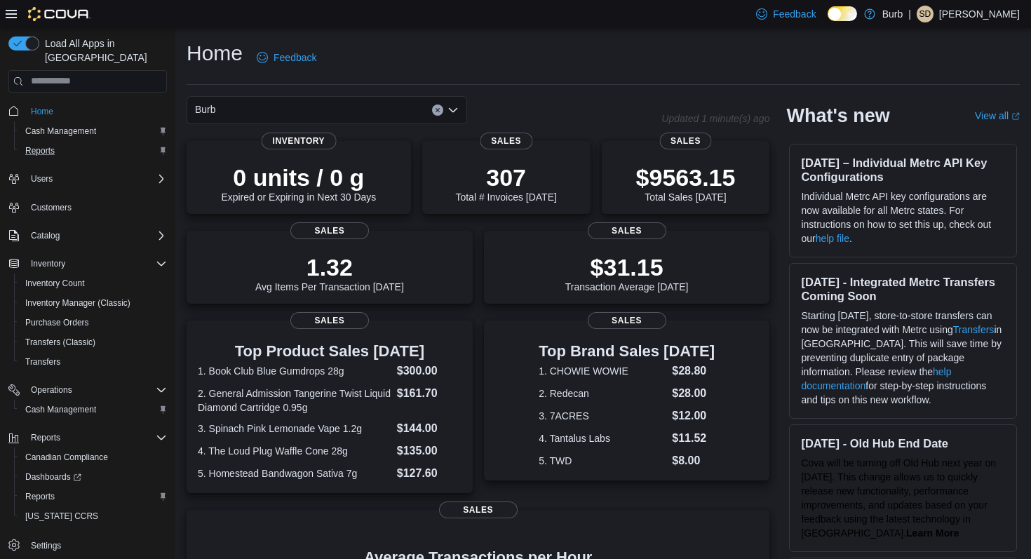
click at [81, 142] on div "Reports" at bounding box center [93, 150] width 147 height 17
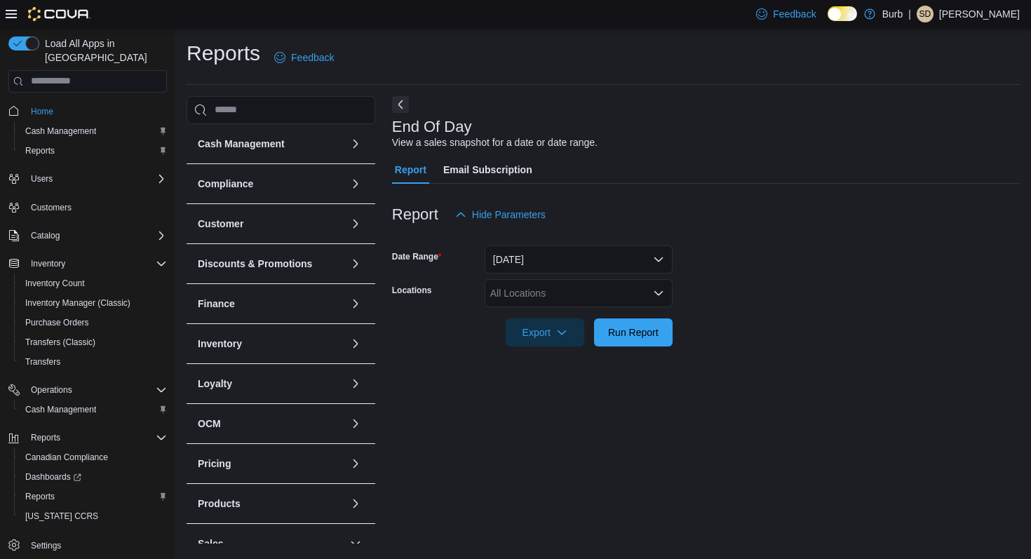
click at [582, 289] on div "All Locations" at bounding box center [579, 293] width 188 height 28
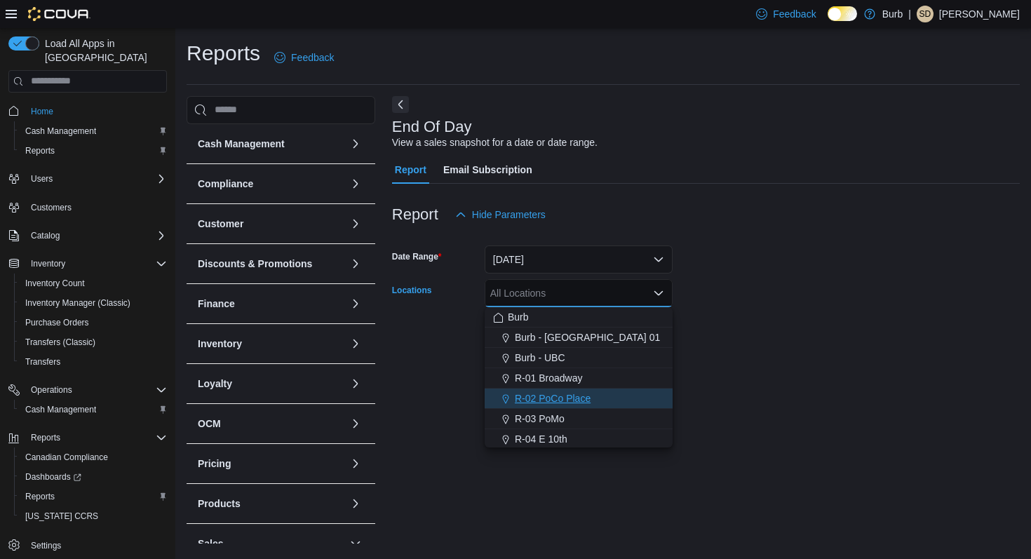
click at [583, 392] on span "R-02 PoCo Place" at bounding box center [553, 398] width 76 height 14
click at [748, 287] on form "Date Range [DATE] Locations R-02 [GEOGRAPHIC_DATA] Combo box. Selected. R-02 [G…" at bounding box center [706, 288] width 628 height 118
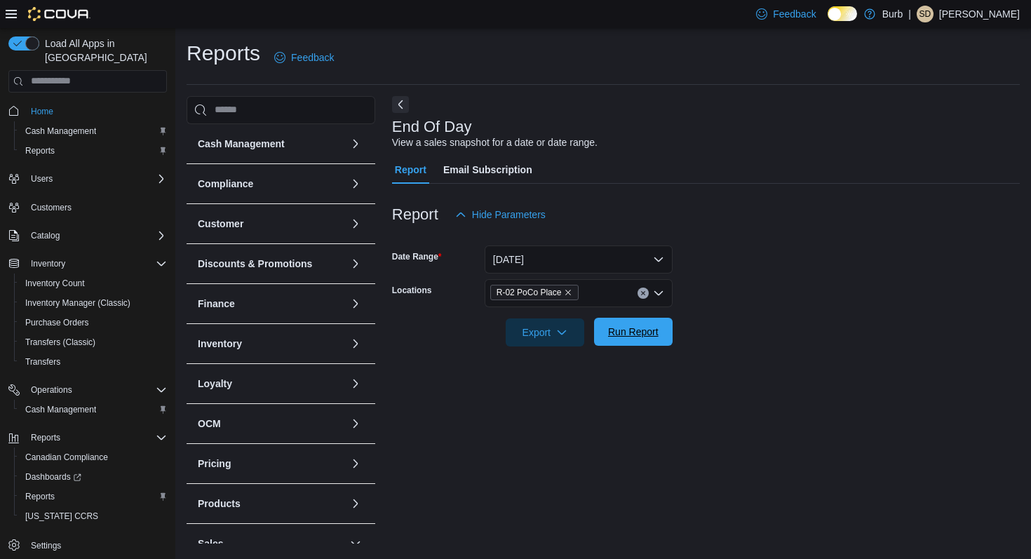
click at [649, 336] on span "Run Report" at bounding box center [633, 332] width 50 height 14
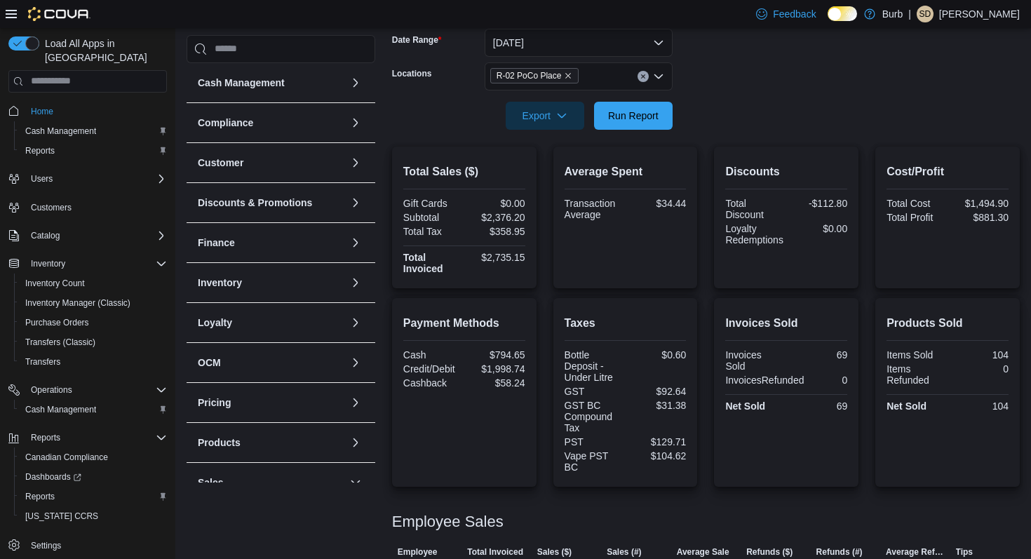
scroll to position [307, 0]
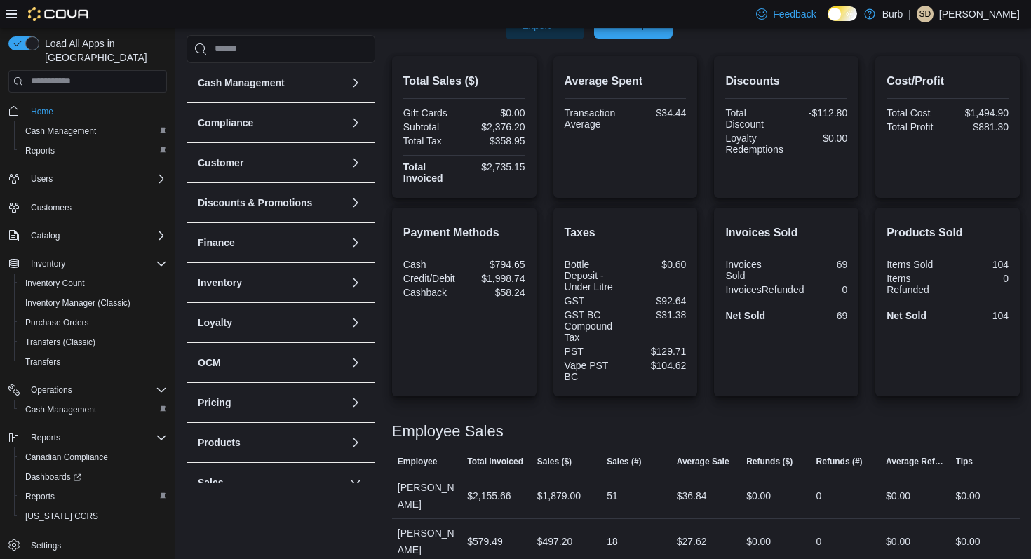
click at [639, 35] on span "Run Report" at bounding box center [633, 25] width 62 height 28
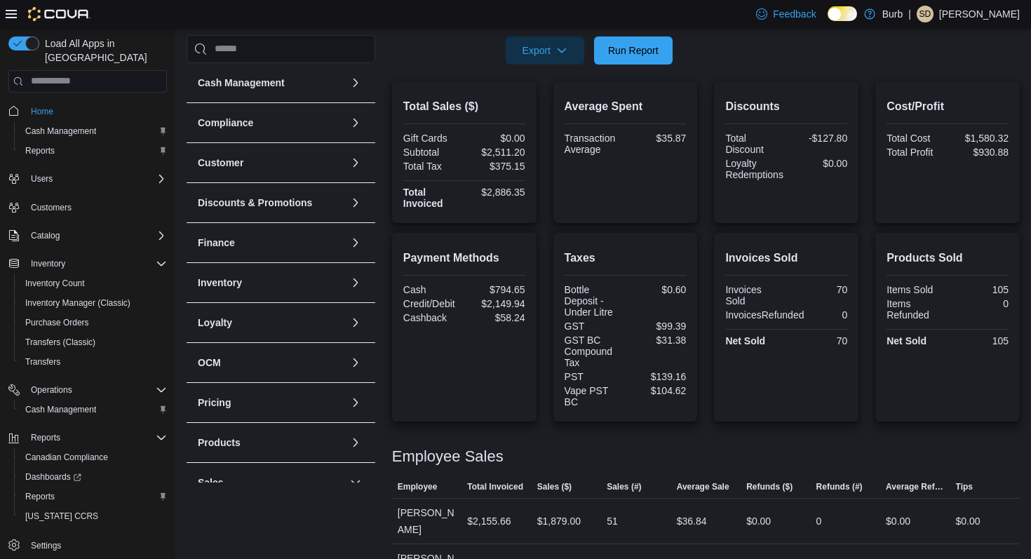
scroll to position [271, 0]
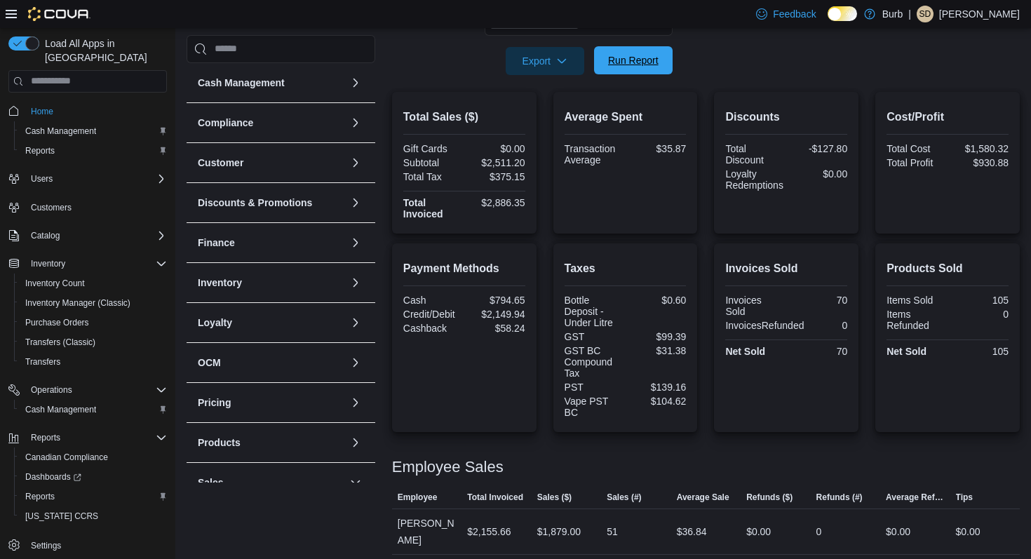
click at [637, 59] on span "Run Report" at bounding box center [633, 60] width 50 height 14
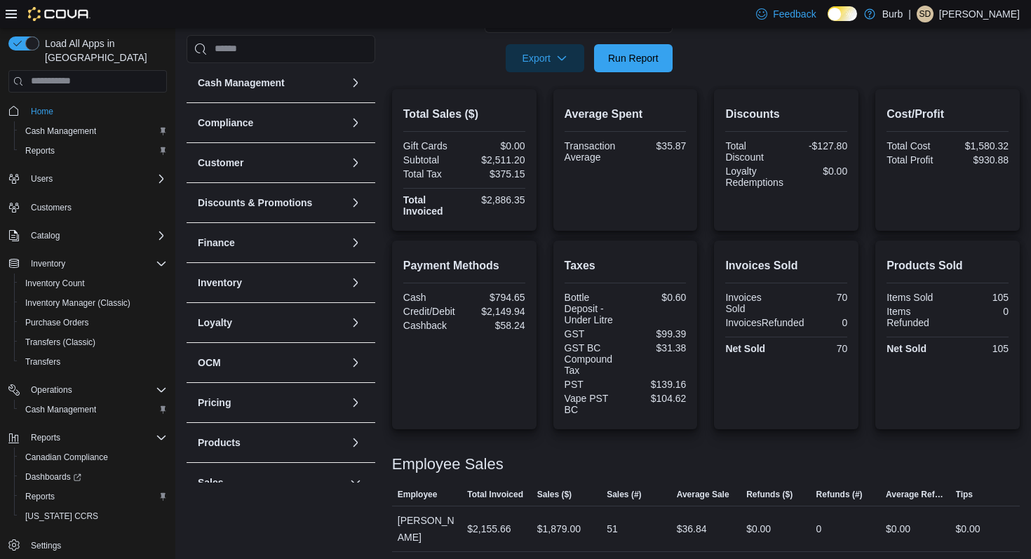
scroll to position [307, 0]
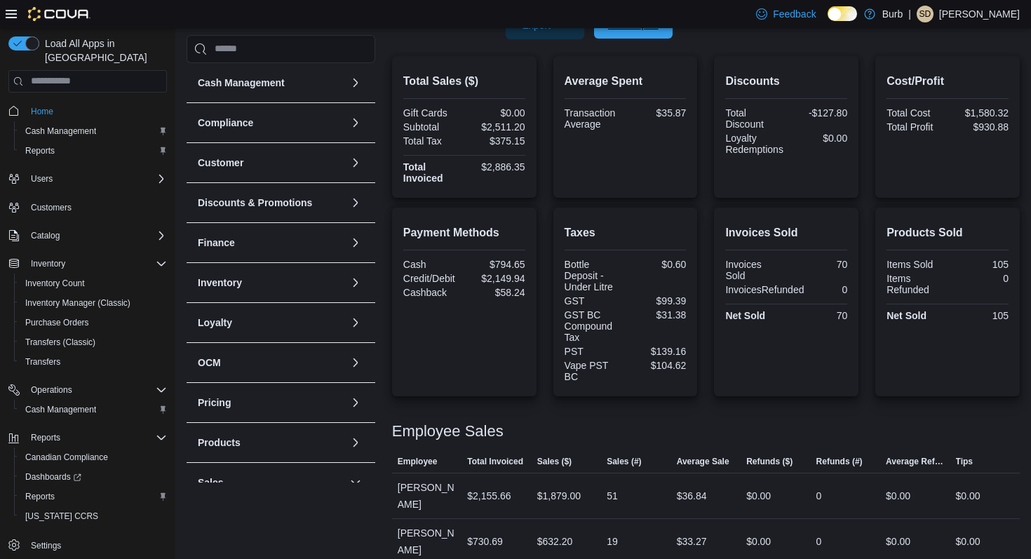
click at [651, 37] on span "Run Report" at bounding box center [633, 25] width 62 height 28
click at [623, 29] on span "Run Report" at bounding box center [633, 25] width 50 height 14
click at [635, 37] on span "Run Report" at bounding box center [633, 25] width 62 height 28
click at [614, 33] on span "Run Report" at bounding box center [633, 25] width 62 height 28
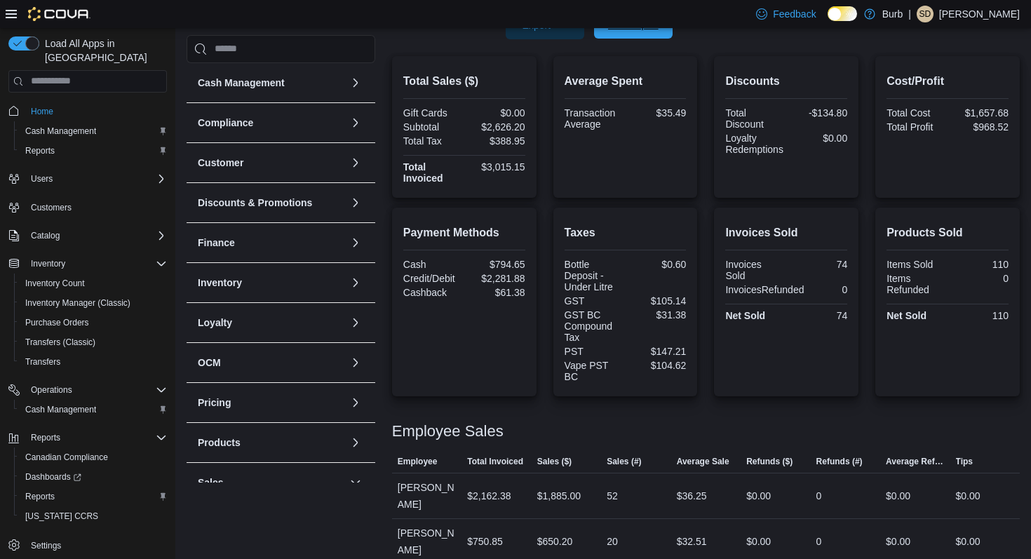
click at [614, 33] on span "Run Report" at bounding box center [633, 25] width 62 height 28
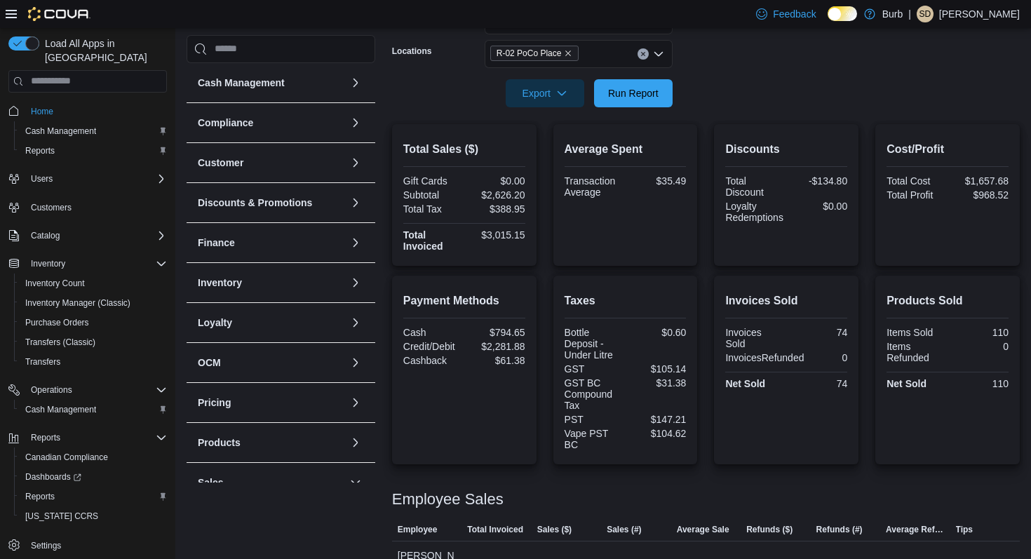
scroll to position [238, 0]
click at [611, 101] on span "Run Report" at bounding box center [633, 93] width 62 height 28
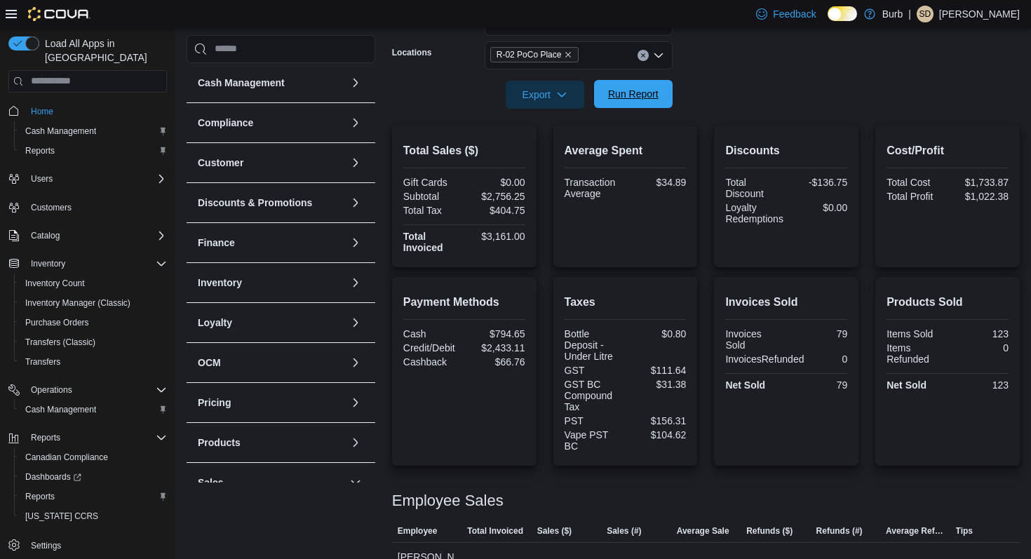
click at [648, 104] on span "Run Report" at bounding box center [633, 94] width 62 height 28
click at [644, 55] on icon "Clear input" at bounding box center [643, 56] width 6 height 6
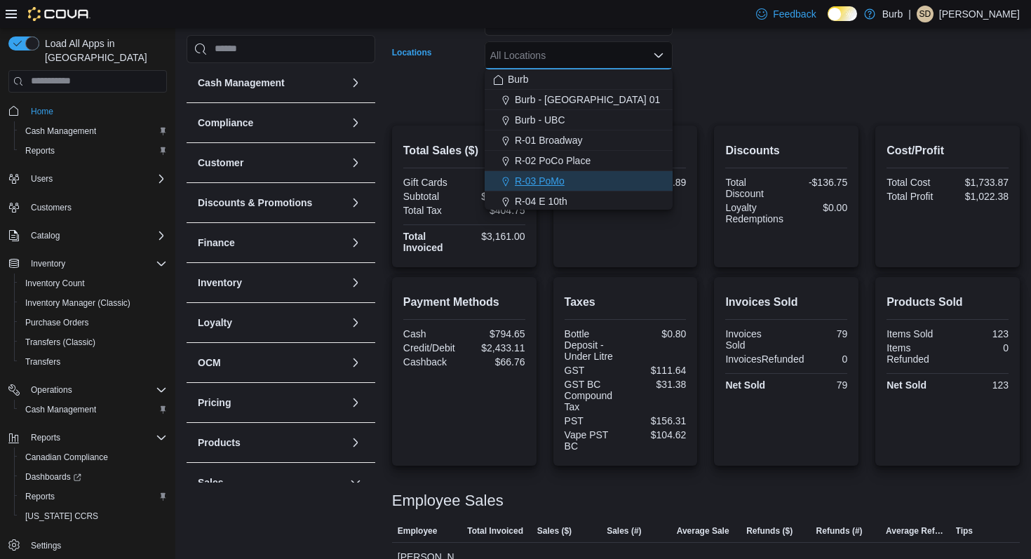
click at [607, 176] on div "R-03 PoMo" at bounding box center [578, 181] width 171 height 14
click at [719, 86] on form "Date Range [DATE] Locations R-03 PoMo Combo box. Selected. R-03 PoMo. Press Bac…" at bounding box center [706, 50] width 628 height 118
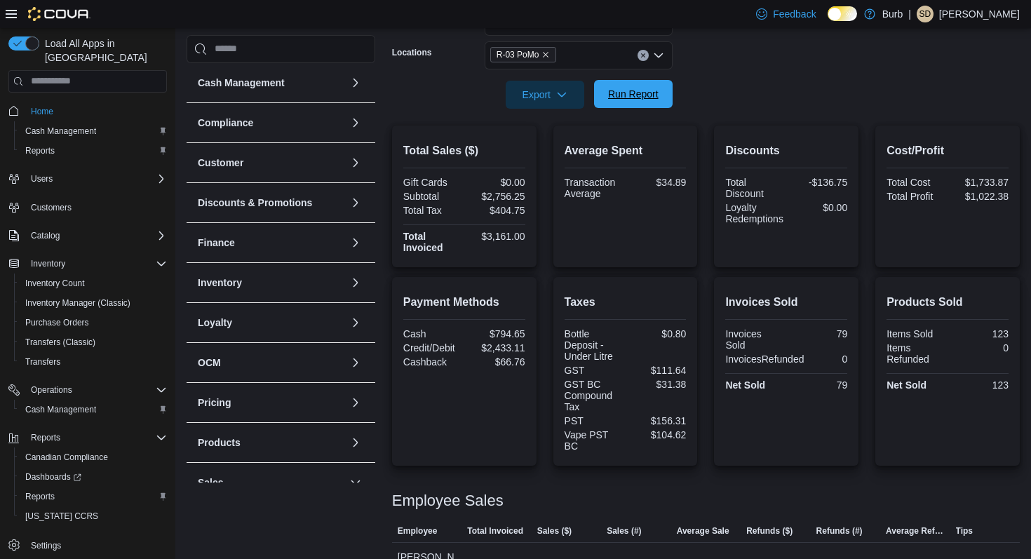
click at [658, 97] on span "Run Report" at bounding box center [633, 94] width 50 height 14
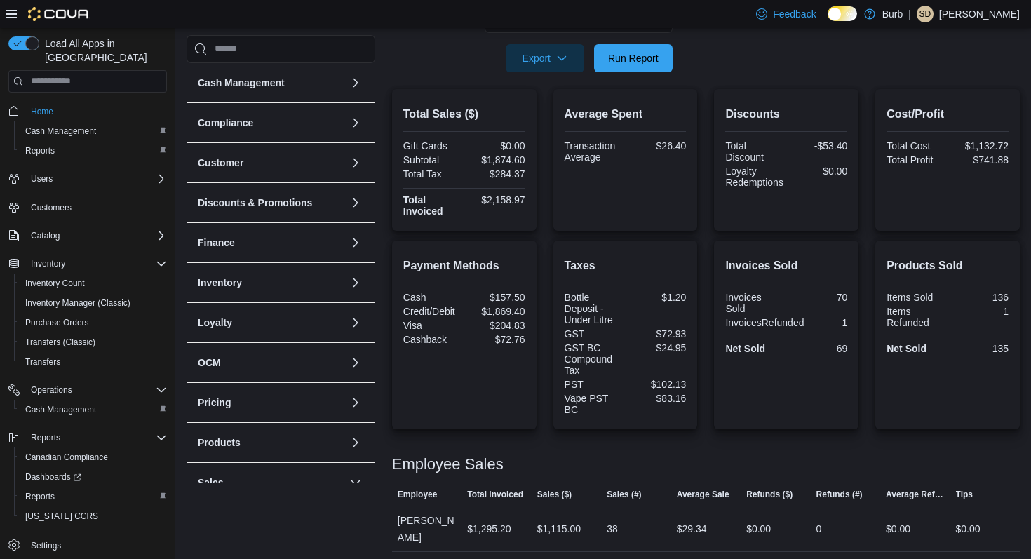
scroll to position [262, 0]
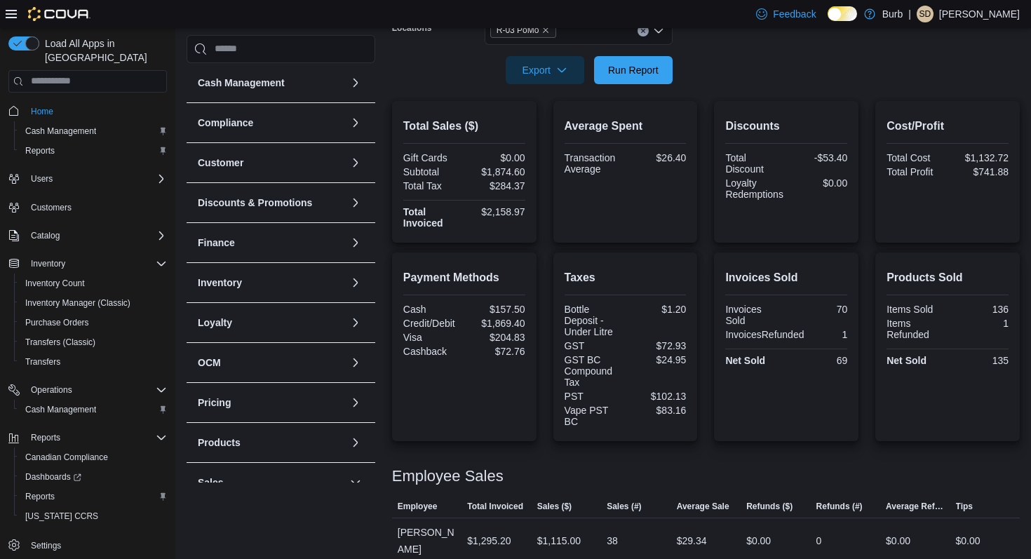
click at [644, 29] on icon "Clear input" at bounding box center [643, 31] width 4 height 4
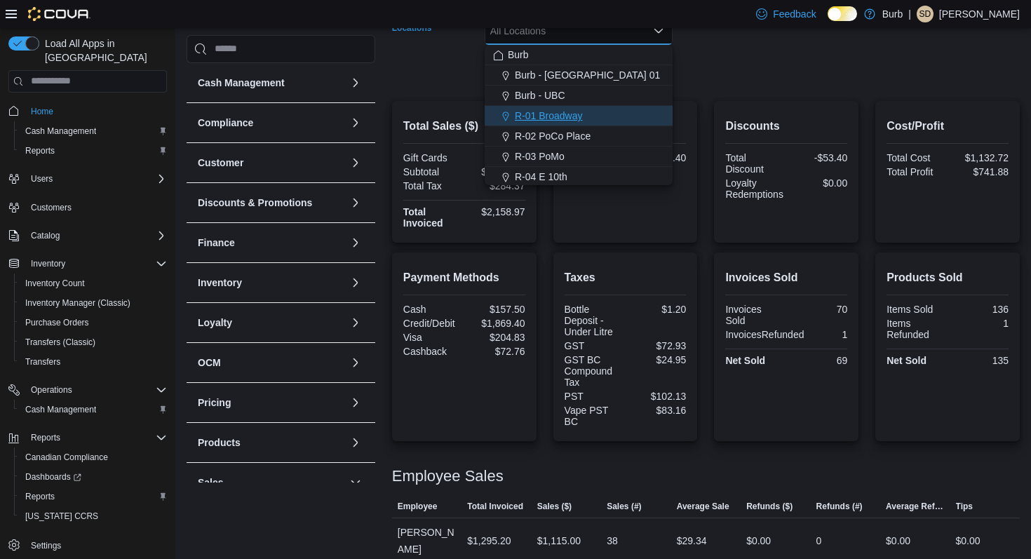
click at [612, 116] on div "R-01 Broadway" at bounding box center [578, 116] width 171 height 14
click at [722, 67] on form "Date Range [DATE] Locations R-01 Broadway Combo box. Selected. R-01 Broadway. P…" at bounding box center [706, 25] width 628 height 118
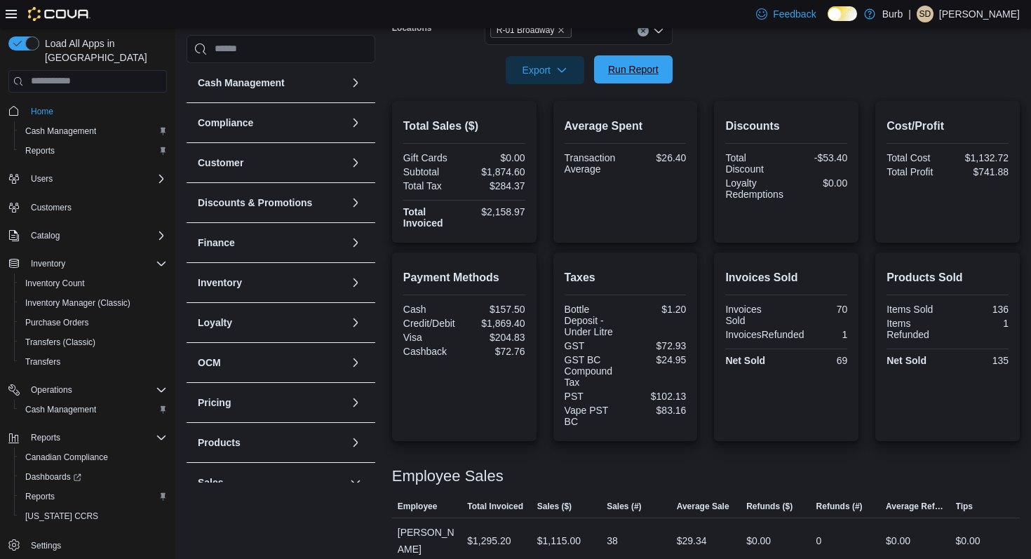
click at [658, 70] on span "Run Report" at bounding box center [633, 69] width 62 height 28
click at [642, 33] on button "Clear input" at bounding box center [642, 30] width 11 height 11
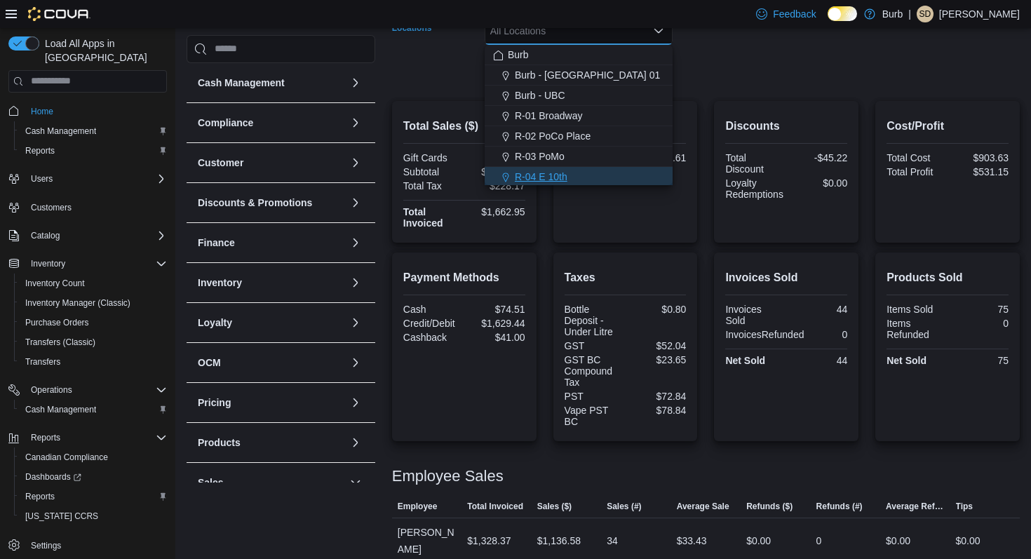
click at [594, 170] on div "R-04 E 10th" at bounding box center [578, 177] width 171 height 14
click at [705, 63] on form "Date Range [DATE] Locations R-04 E 10th Combo box. Selected. R-04 E 10th. Press…" at bounding box center [706, 25] width 628 height 118
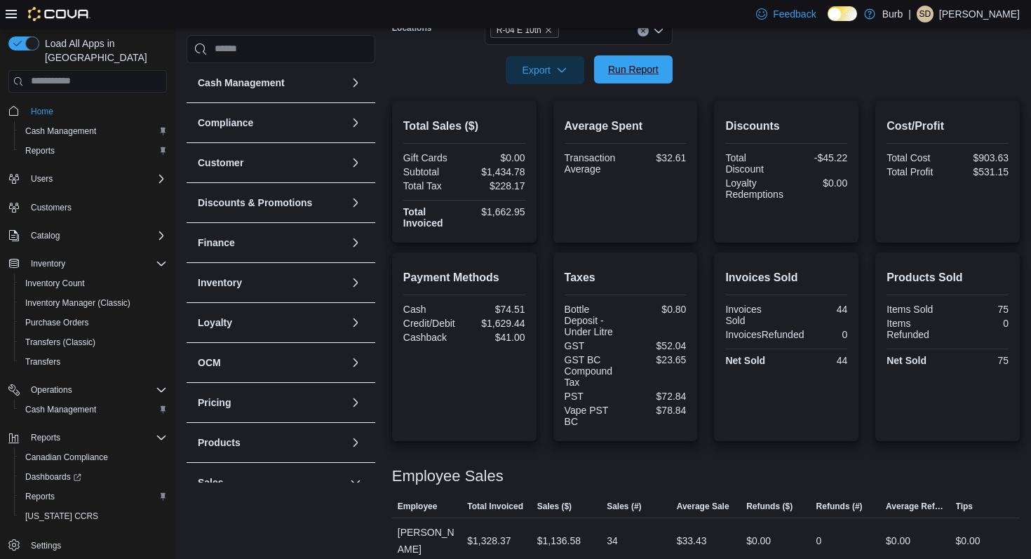
click at [654, 67] on span "Run Report" at bounding box center [633, 69] width 50 height 14
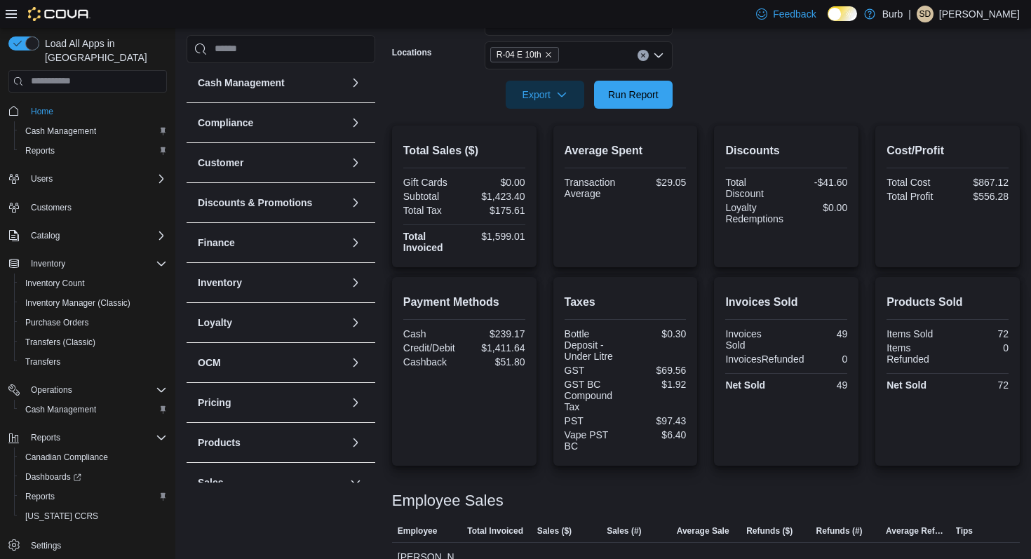
scroll to position [200, 0]
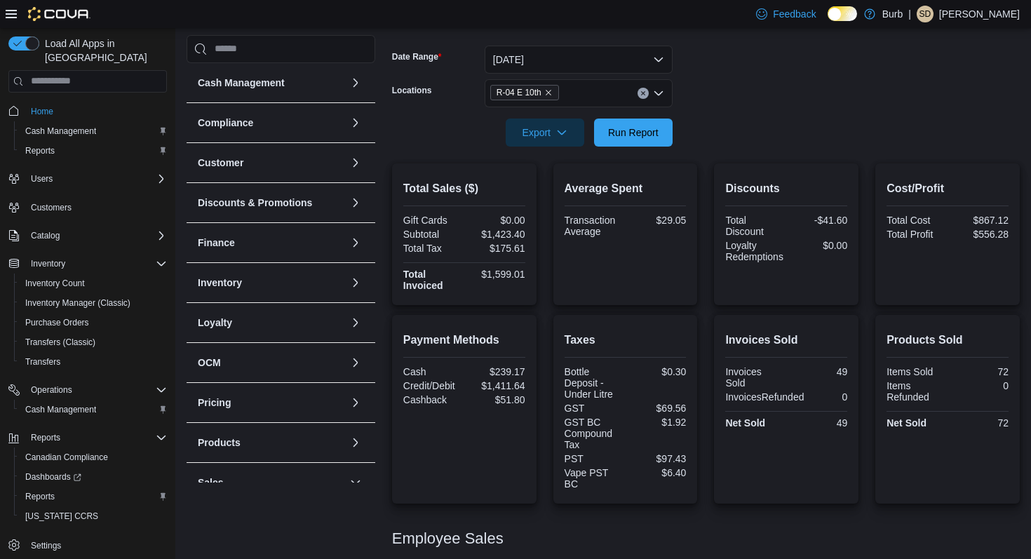
click at [644, 93] on icon "Clear input" at bounding box center [643, 93] width 4 height 4
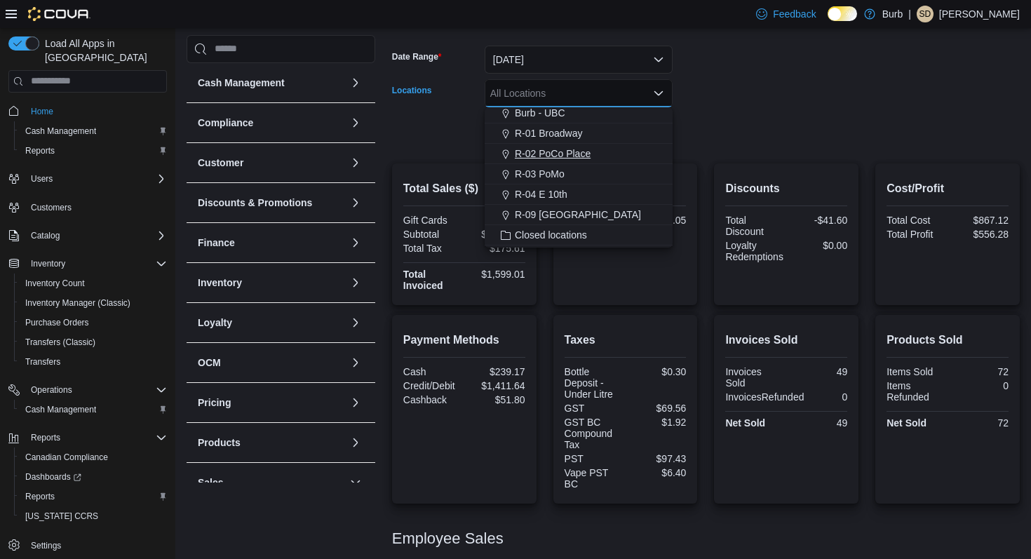
scroll to position [48, 0]
click at [600, 207] on span "R-09 [GEOGRAPHIC_DATA]" at bounding box center [578, 212] width 126 height 14
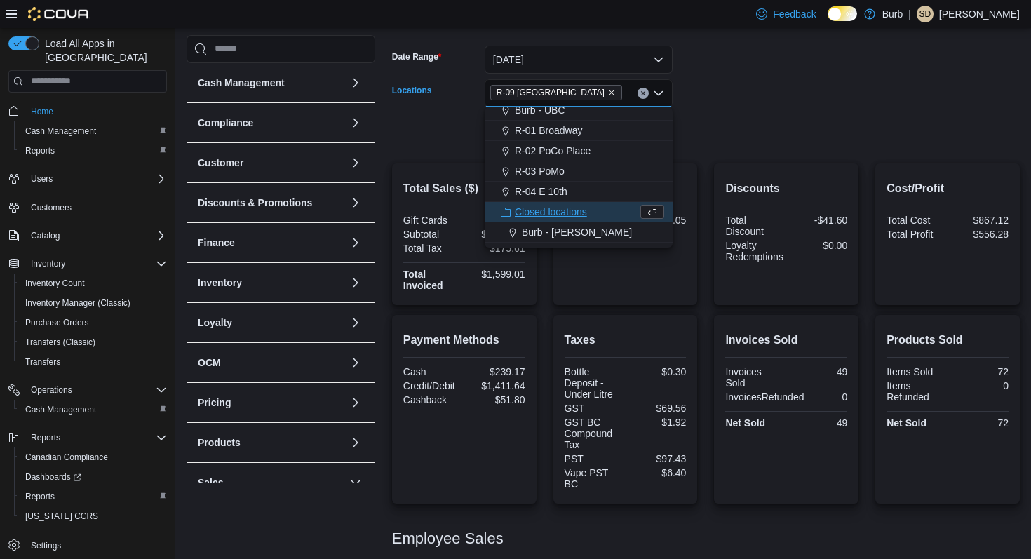
click at [761, 82] on form "Date Range [DATE] Locations R-09 [GEOGRAPHIC_DATA] Combo box. Selected. R-09 [G…" at bounding box center [706, 88] width 628 height 118
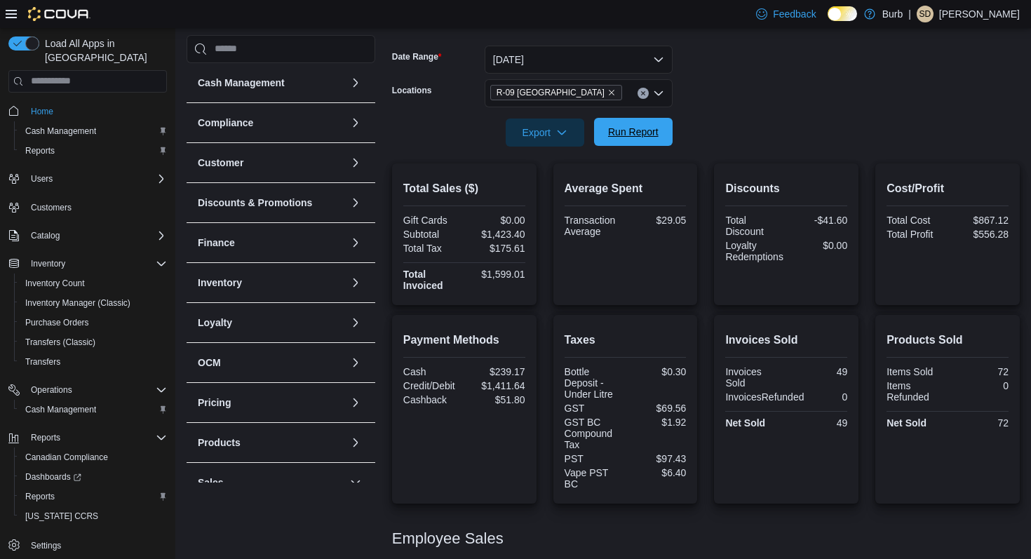
click at [648, 133] on span "Run Report" at bounding box center [633, 132] width 50 height 14
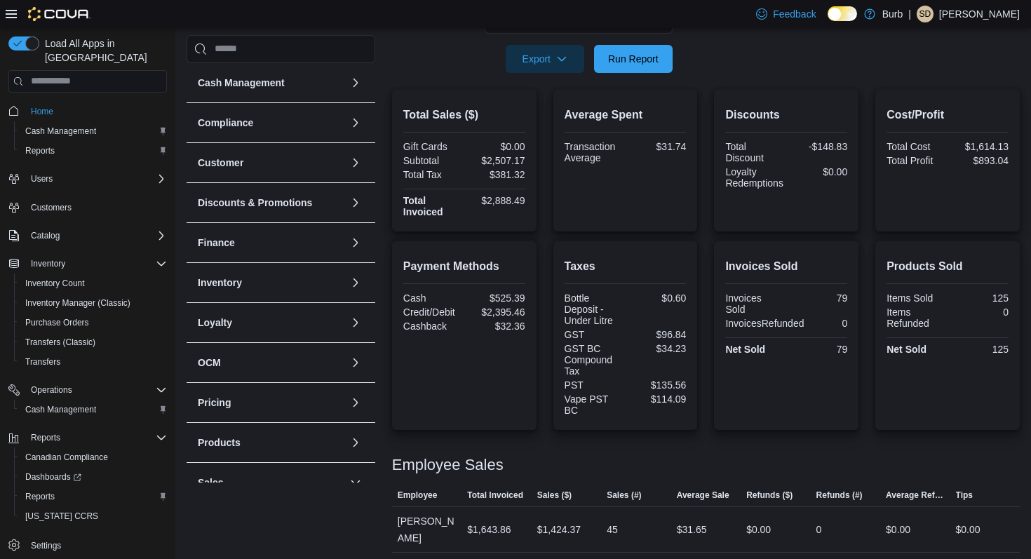
scroll to position [246, 0]
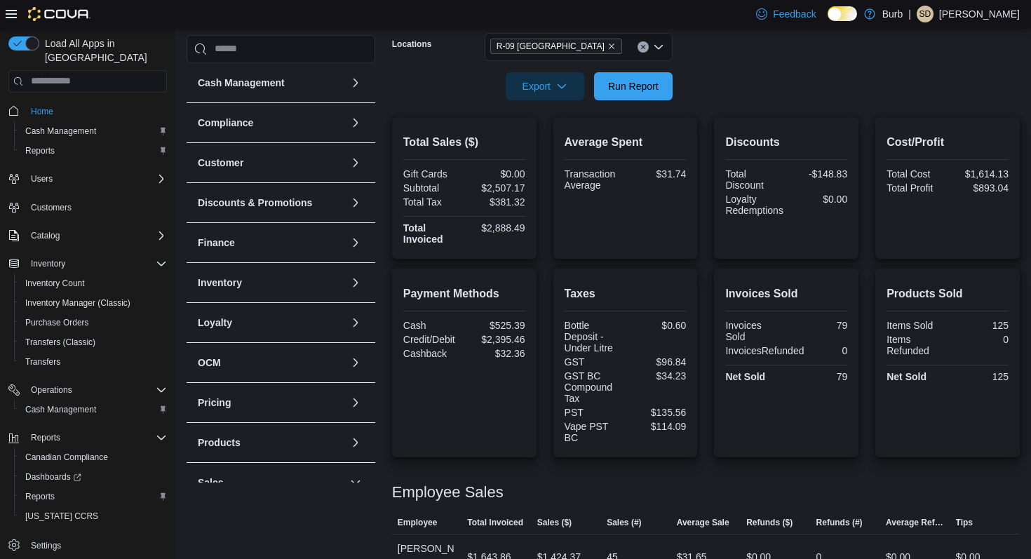
click at [645, 44] on icon "Clear input" at bounding box center [643, 47] width 6 height 6
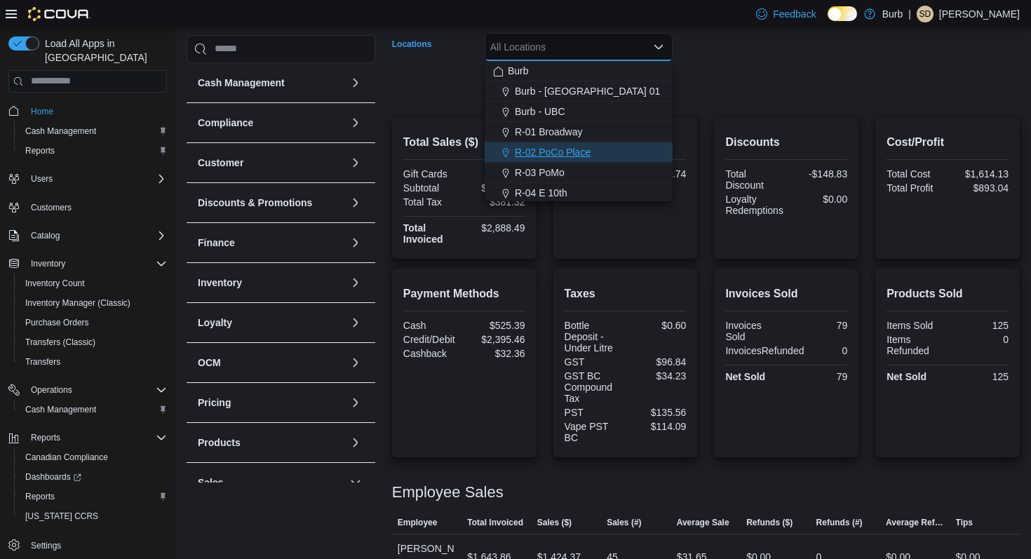
click at [609, 146] on div "R-02 PoCo Place" at bounding box center [578, 152] width 171 height 14
click at [720, 58] on form "Date Range [DATE] Locations R-02 [GEOGRAPHIC_DATA] Combo box. Selected. R-02 [G…" at bounding box center [706, 41] width 628 height 118
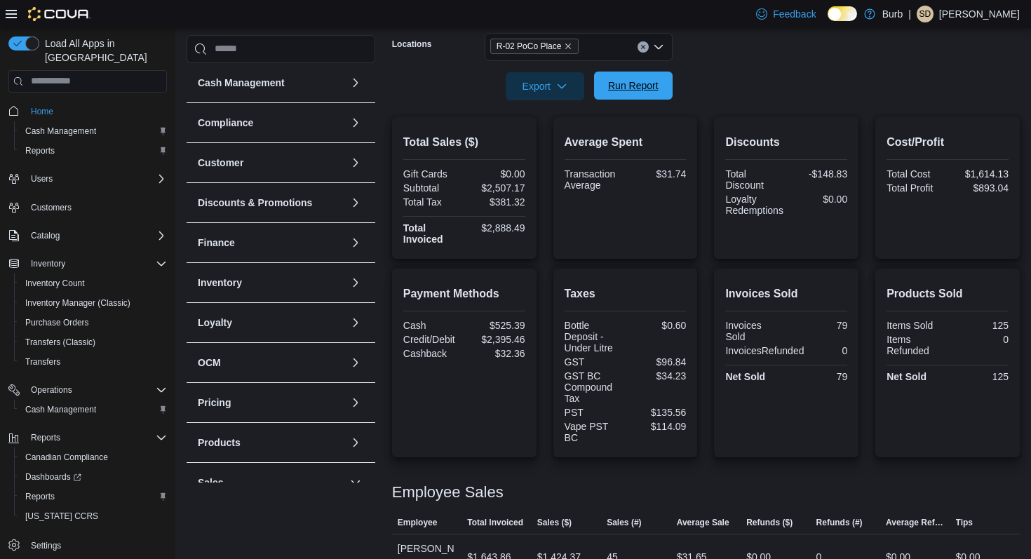
click at [660, 73] on span "Run Report" at bounding box center [633, 86] width 62 height 28
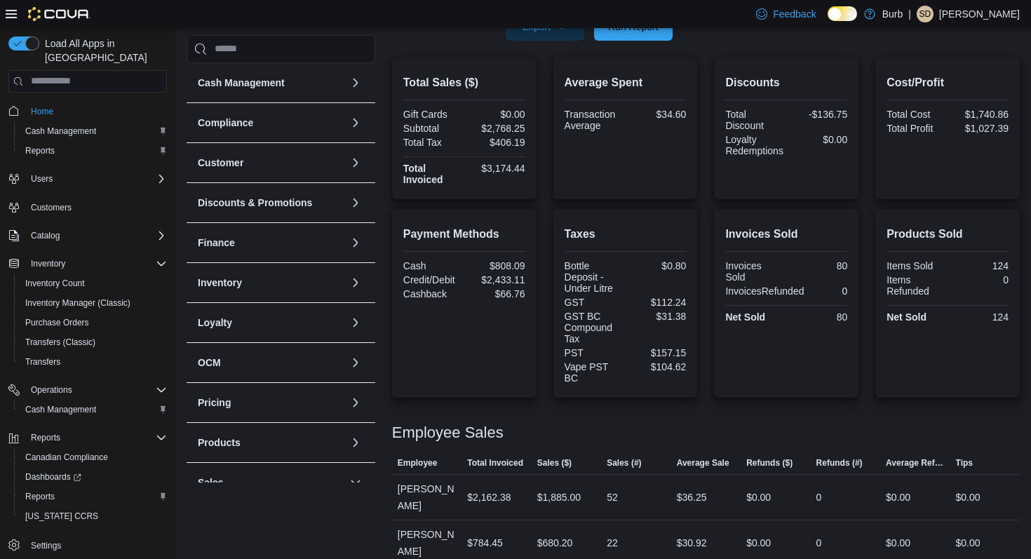
scroll to position [304, 0]
click at [626, 39] on span "Run Report" at bounding box center [633, 27] width 62 height 28
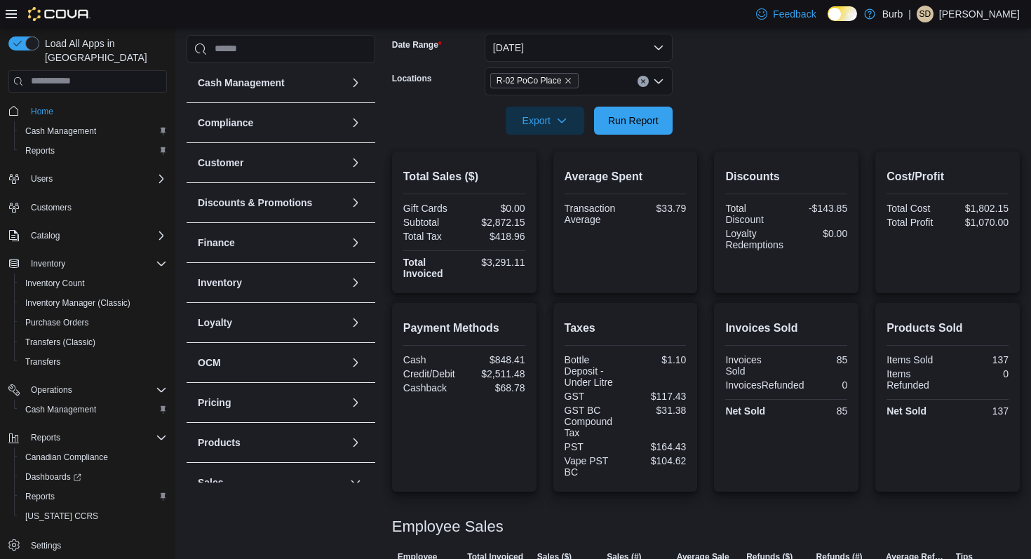
scroll to position [198, 0]
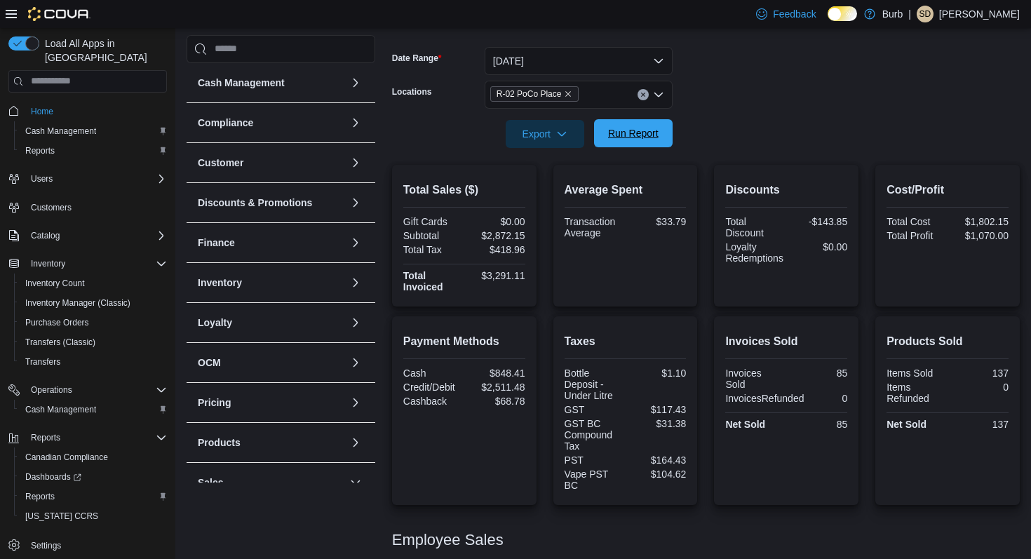
click at [621, 132] on span "Run Report" at bounding box center [633, 133] width 50 height 14
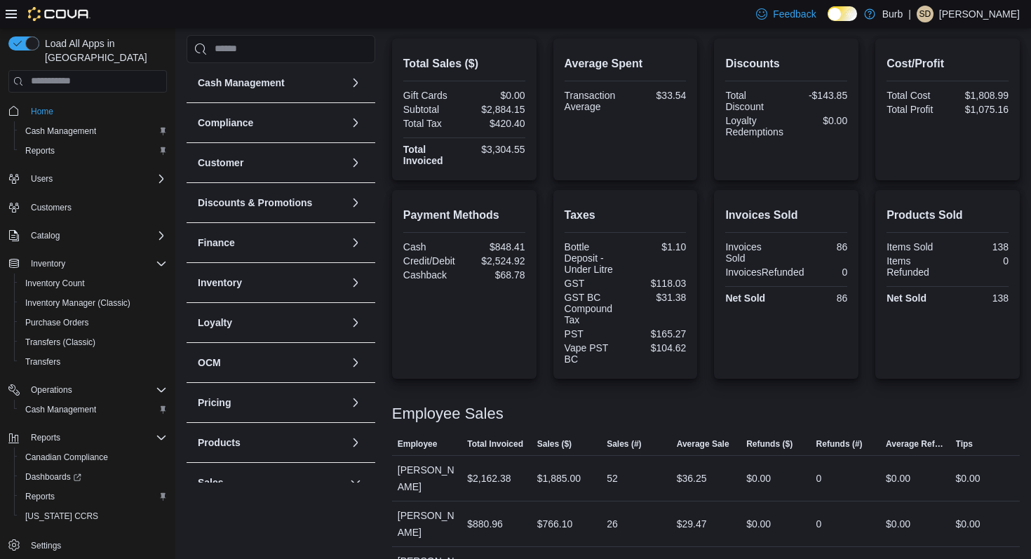
scroll to position [353, 0]
